Goal: Task Accomplishment & Management: Use online tool/utility

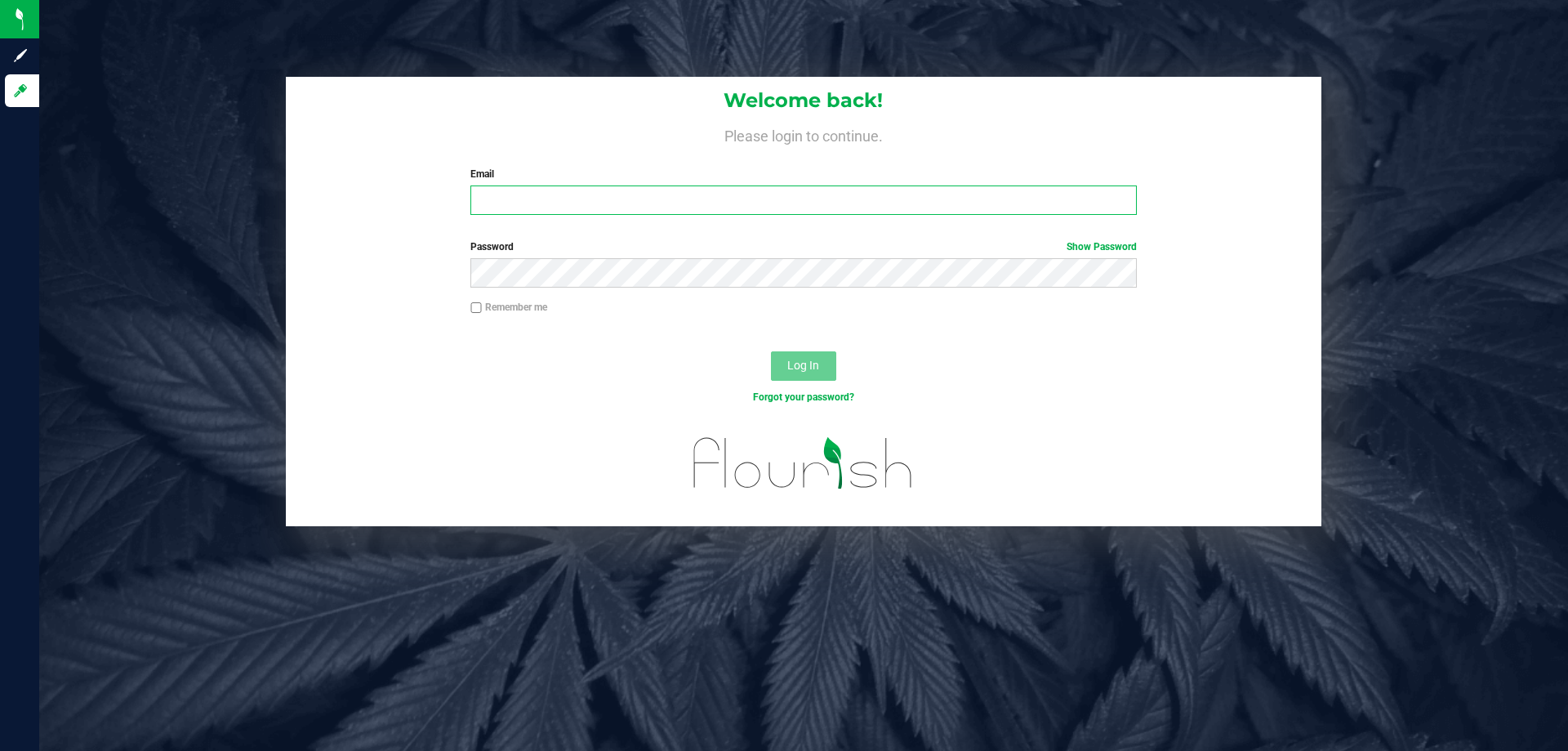
click at [517, 200] on input "Email" at bounding box center [802, 200] width 666 height 30
type input "[EMAIL_ADDRESS][DOMAIN_NAME]"
click at [829, 352] on button "Log In" at bounding box center [803, 366] width 65 height 30
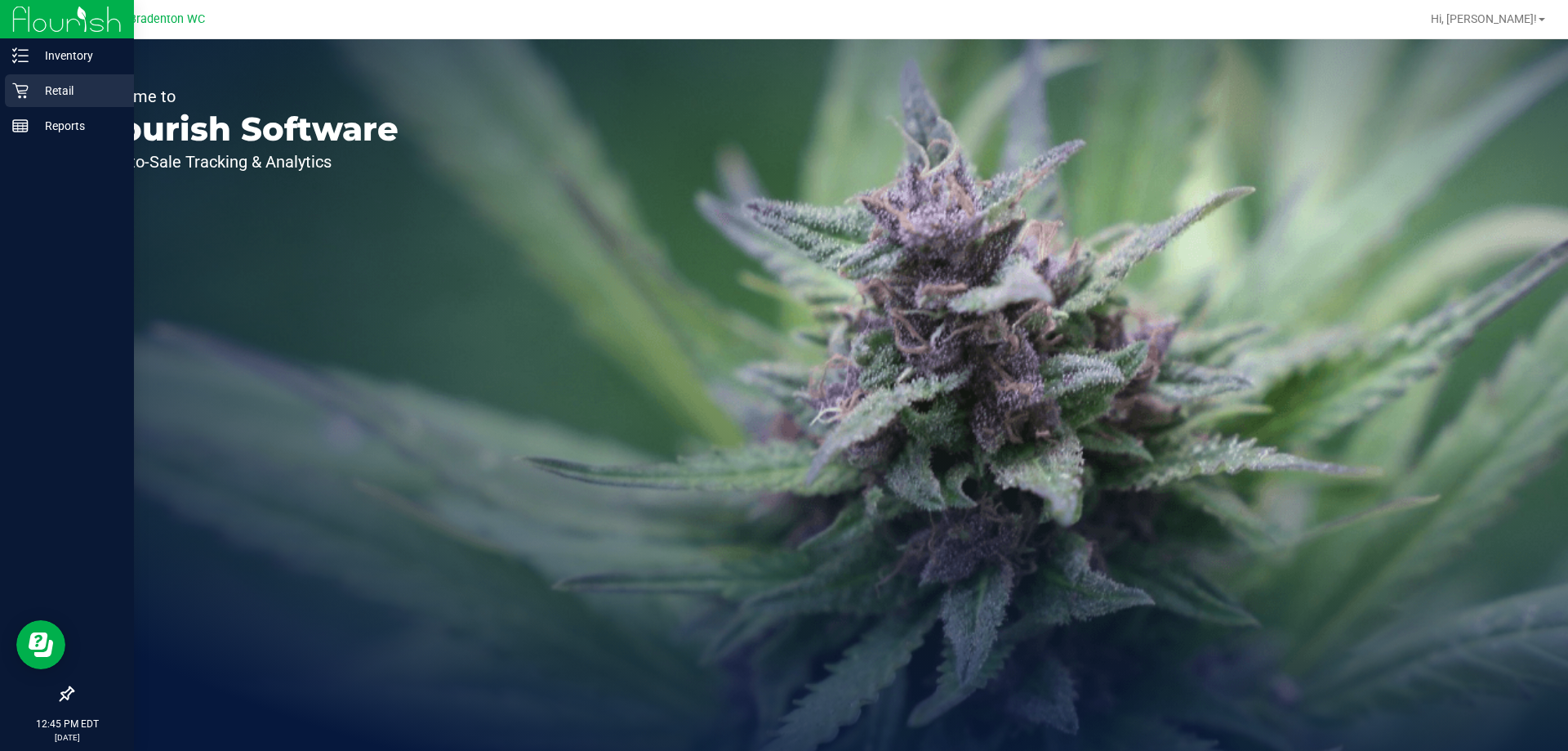
click at [30, 88] on p "Retail" at bounding box center [77, 91] width 98 height 20
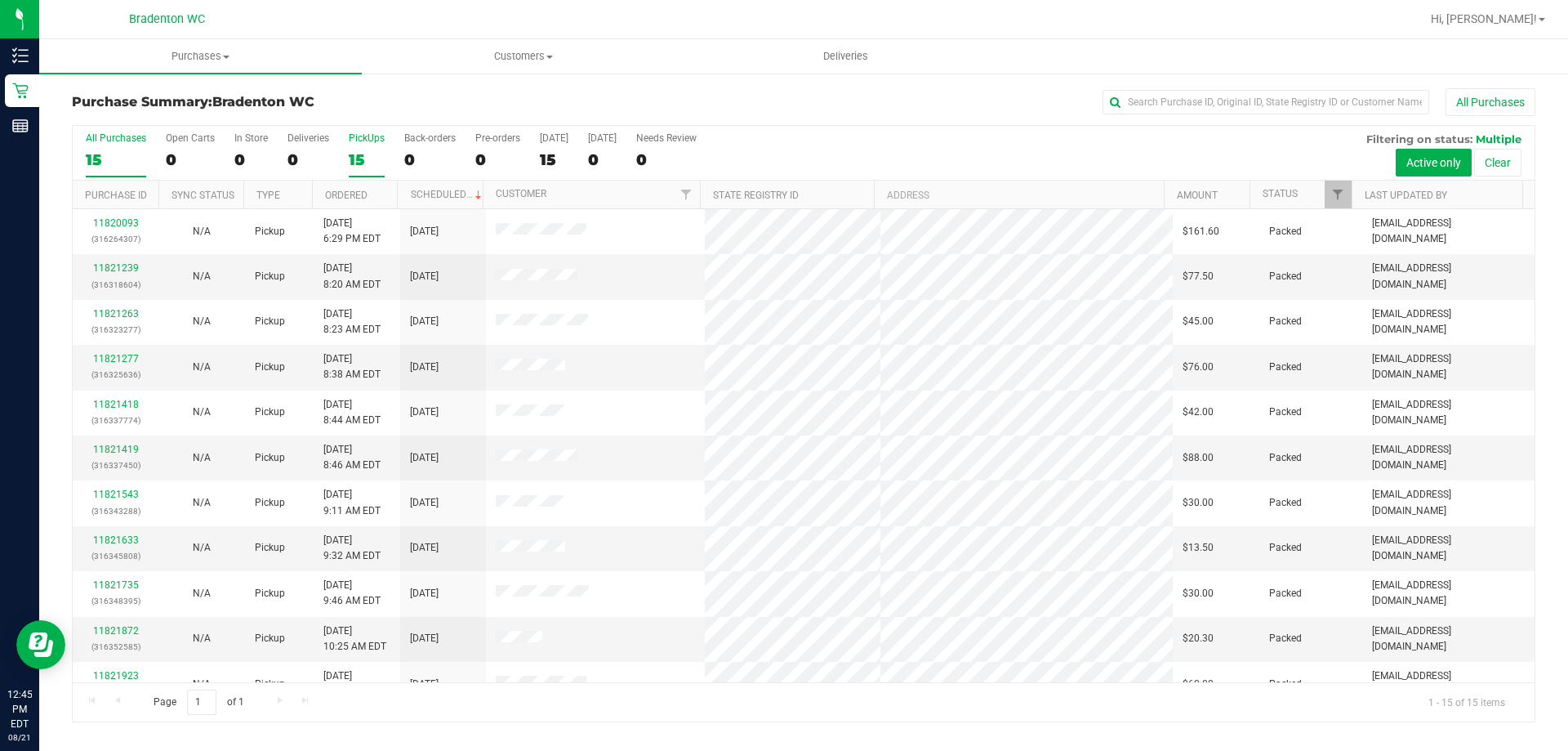
click at [353, 150] on div "15" at bounding box center [366, 159] width 36 height 19
click at [0, 0] on input "PickUps 15" at bounding box center [0, 0] width 0 height 0
click at [1337, 190] on span "Filter" at bounding box center [1337, 194] width 13 height 13
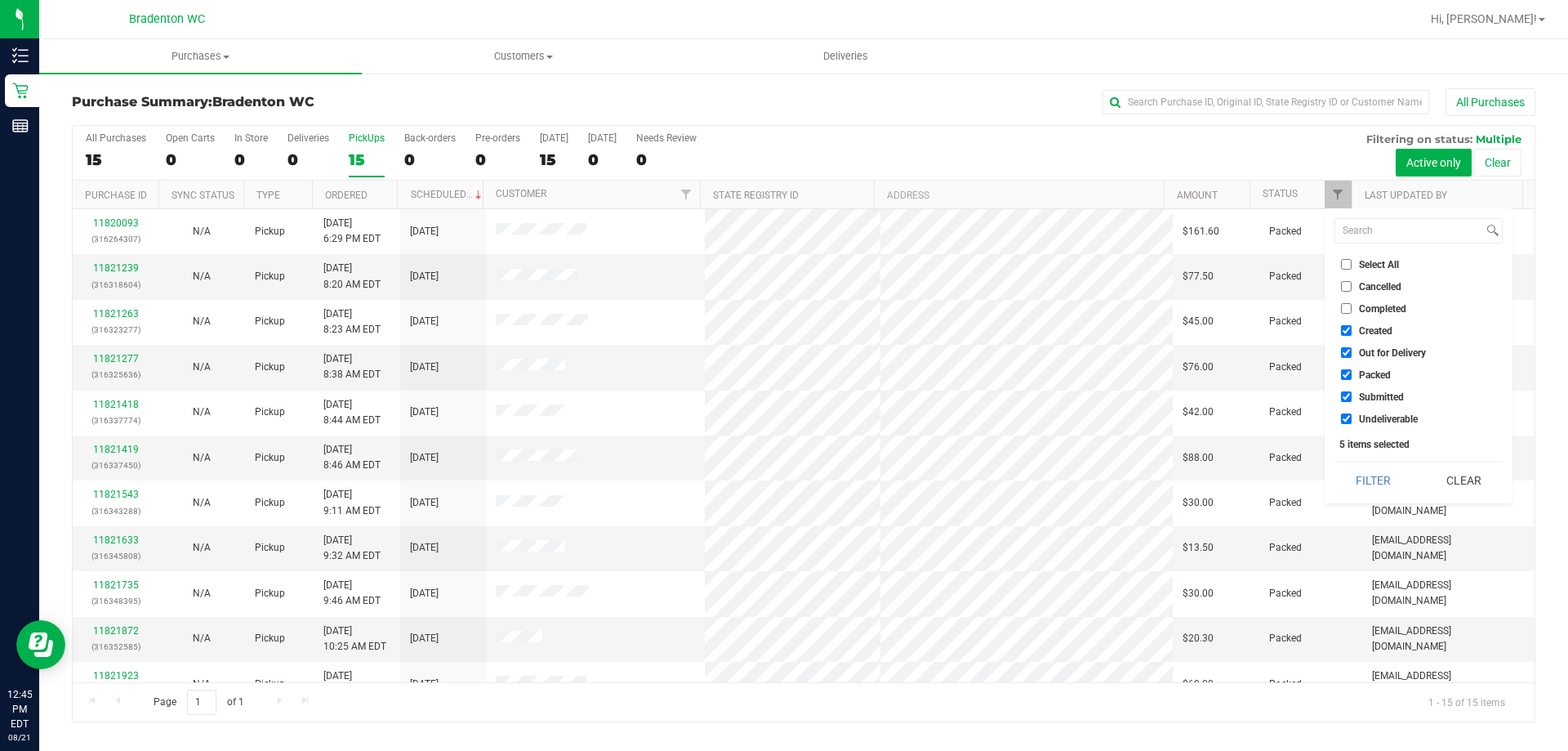
click at [1356, 374] on label "Packed" at bounding box center [1365, 374] width 49 height 11
click at [1351, 374] on input "Packed" at bounding box center [1345, 374] width 11 height 11
checkbox input "false"
click at [1376, 468] on button "Filter" at bounding box center [1373, 480] width 78 height 36
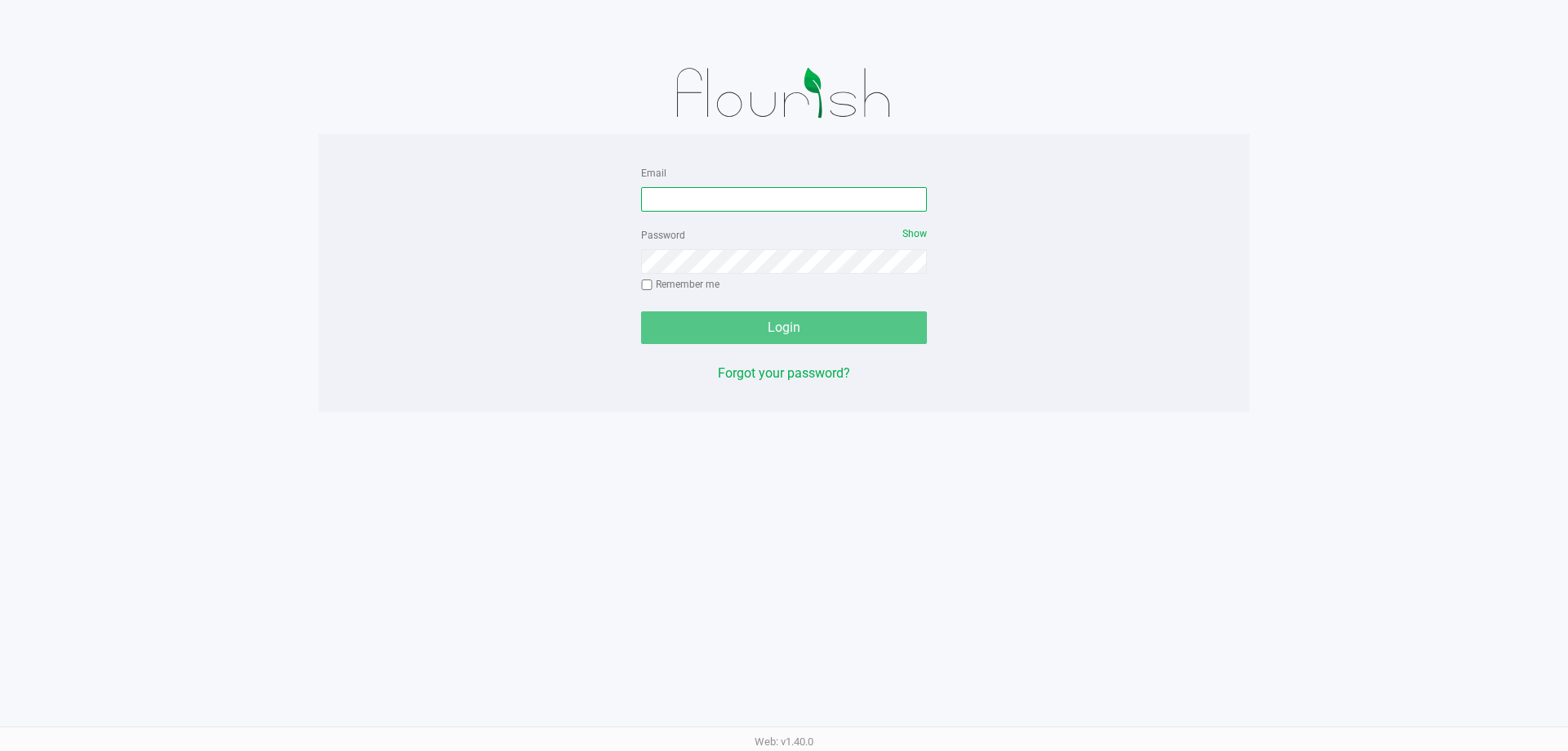
click at [689, 199] on input "Email" at bounding box center [784, 199] width 286 height 25
type input "[EMAIL_ADDRESS][DOMAIN_NAME]"
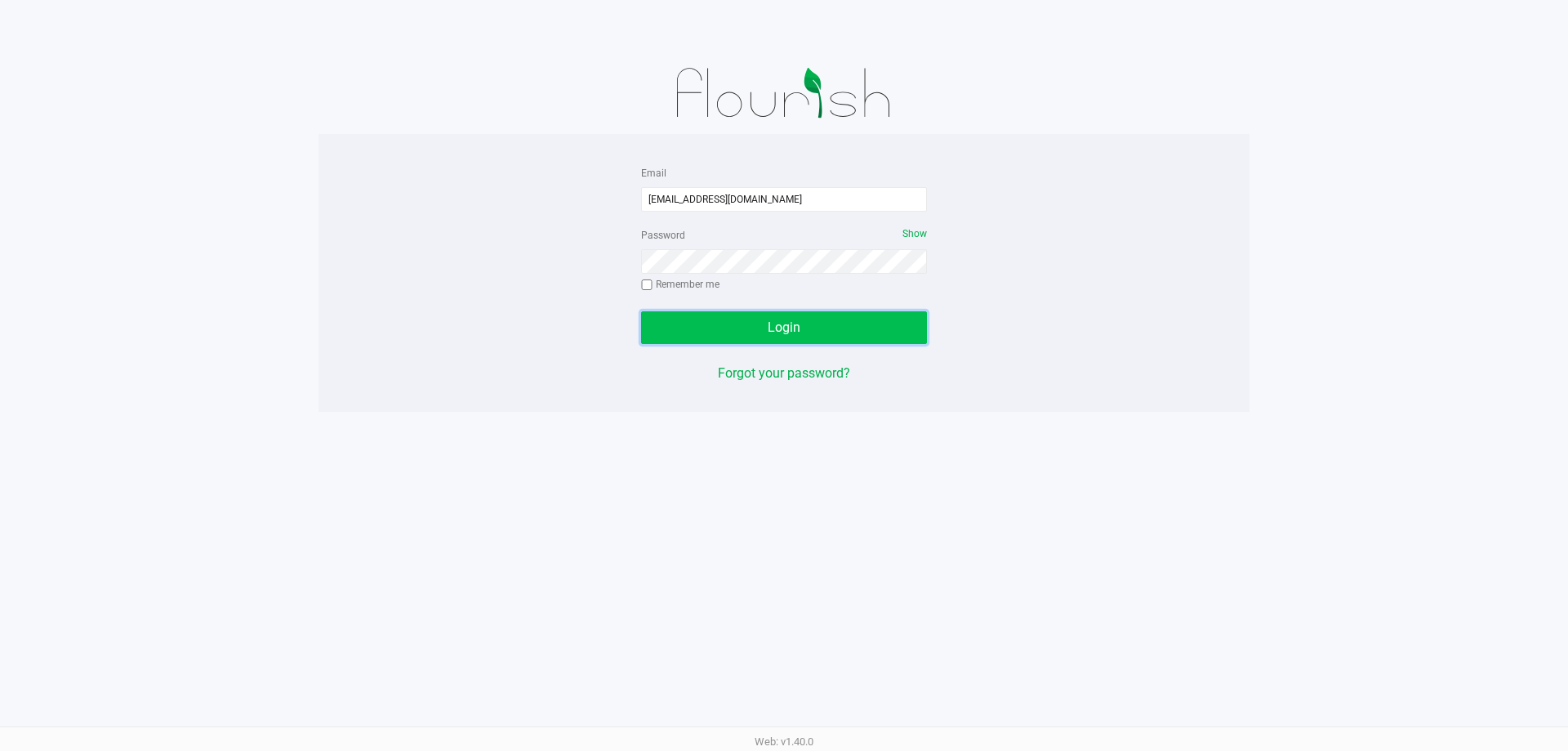
click at [770, 320] on span "Login" at bounding box center [784, 328] width 33 height 16
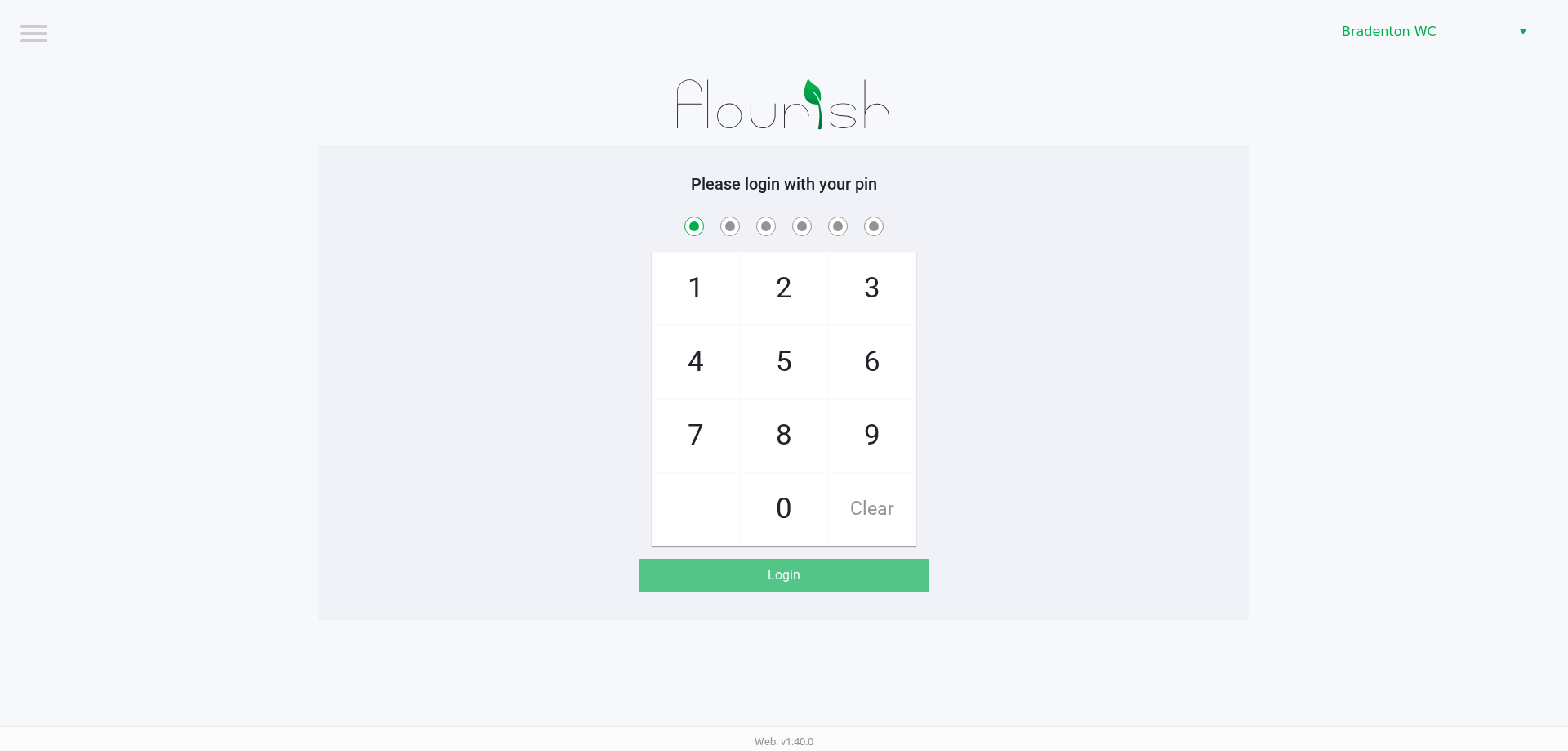
checkbox input "true"
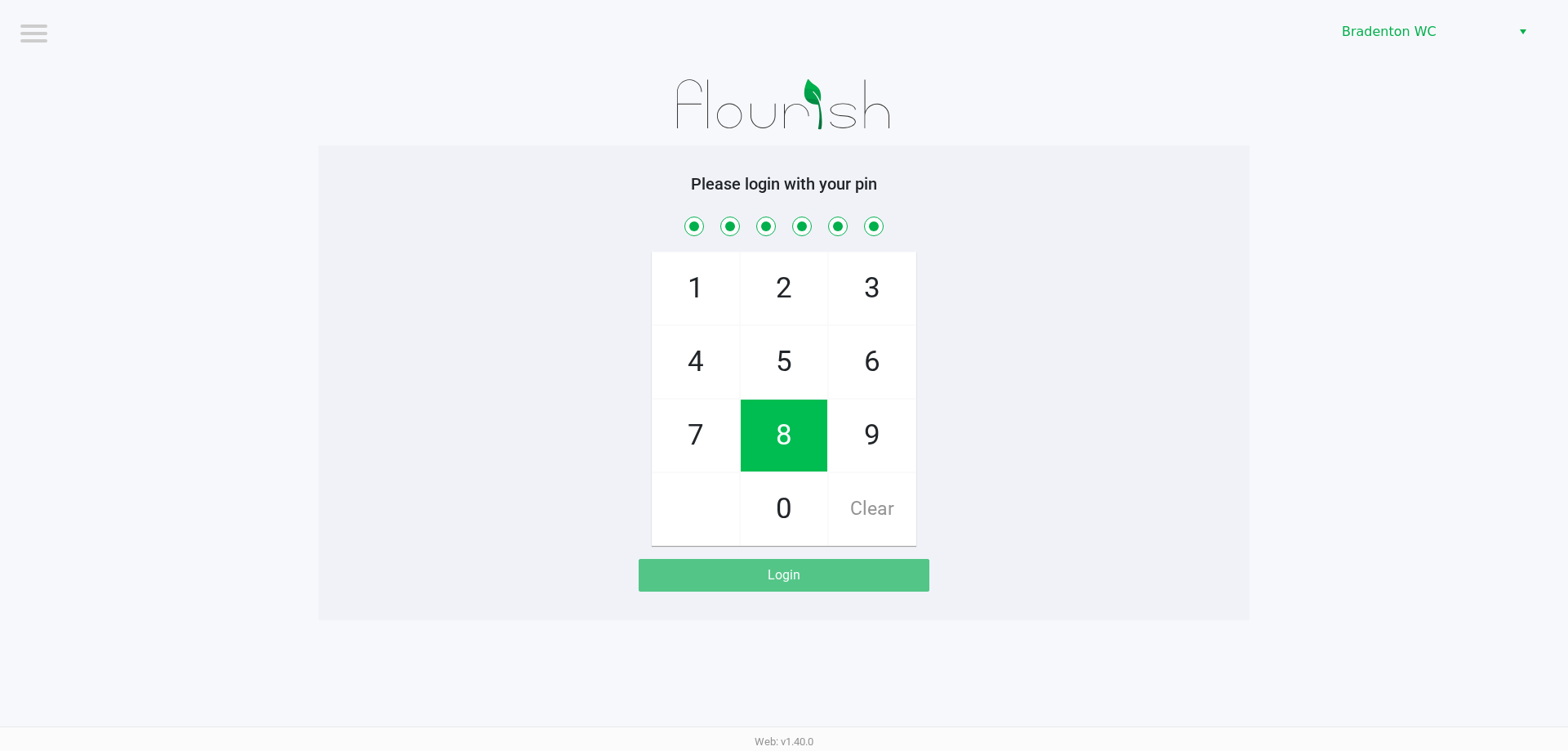
checkbox input "true"
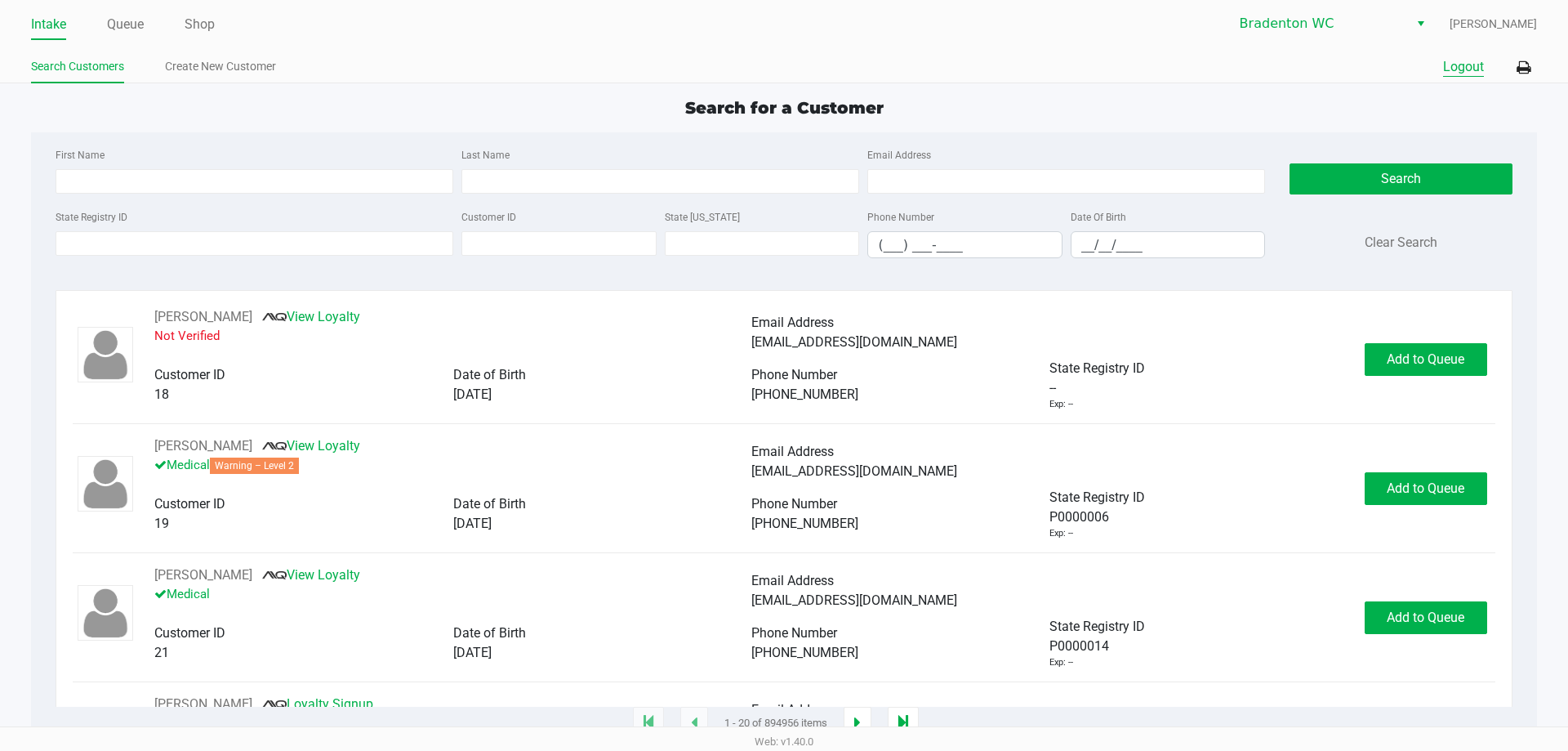
click at [1453, 61] on button "Logout" at bounding box center [1463, 67] width 41 height 20
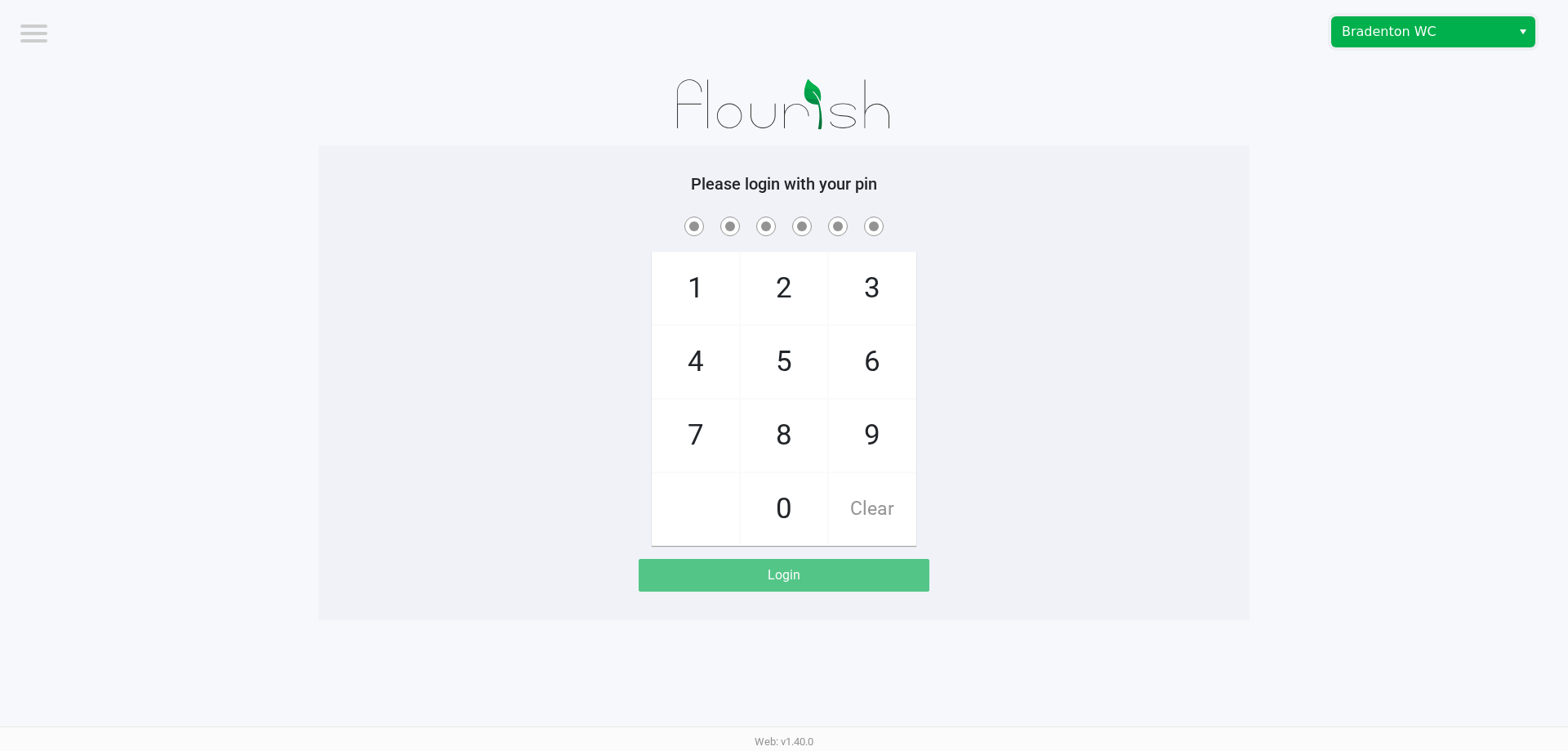
click at [1474, 26] on span "Bradenton WC" at bounding box center [1421, 32] width 159 height 20
